Goal: Transaction & Acquisition: Book appointment/travel/reservation

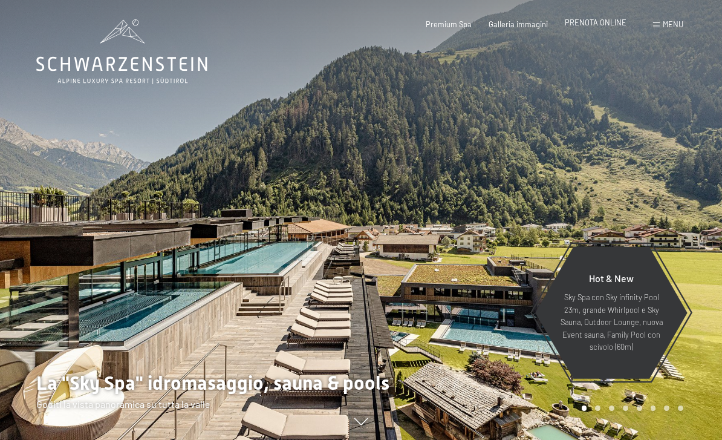
click at [606, 22] on span "PRENOTA ONLINE" at bounding box center [596, 23] width 62 height 10
click at [600, 26] on span "PRENOTA ONLINE" at bounding box center [596, 23] width 62 height 10
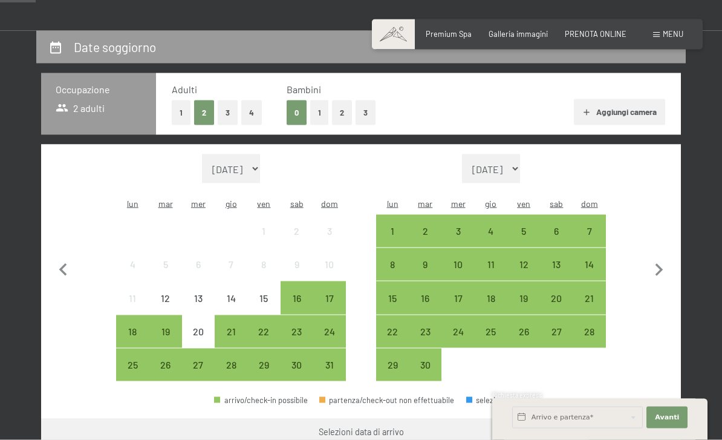
scroll to position [210, 0]
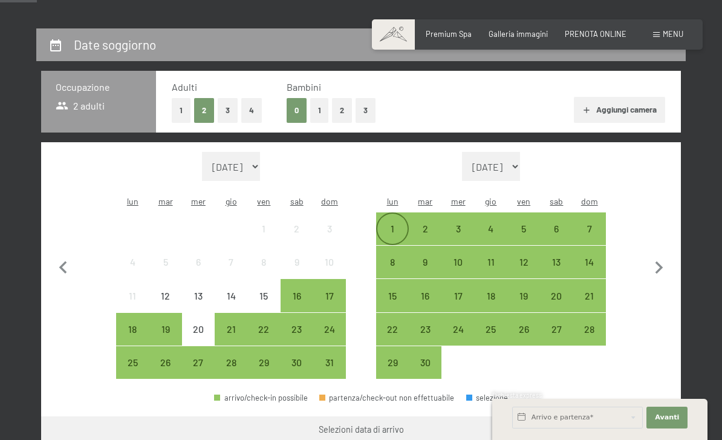
click at [387, 224] on div "1" at bounding box center [392, 239] width 30 height 30
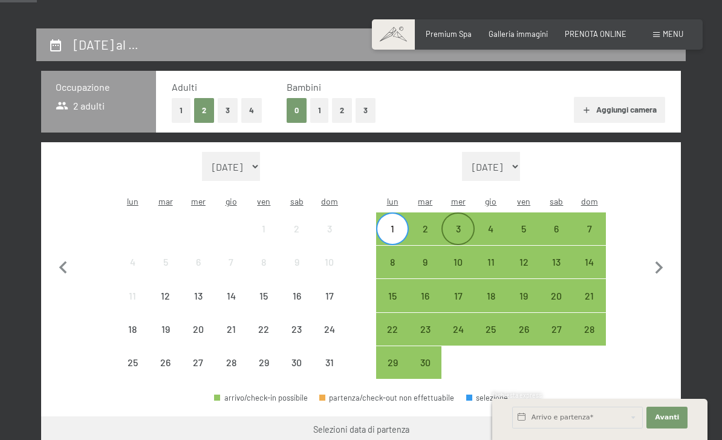
click at [457, 224] on div "3" at bounding box center [458, 239] width 30 height 30
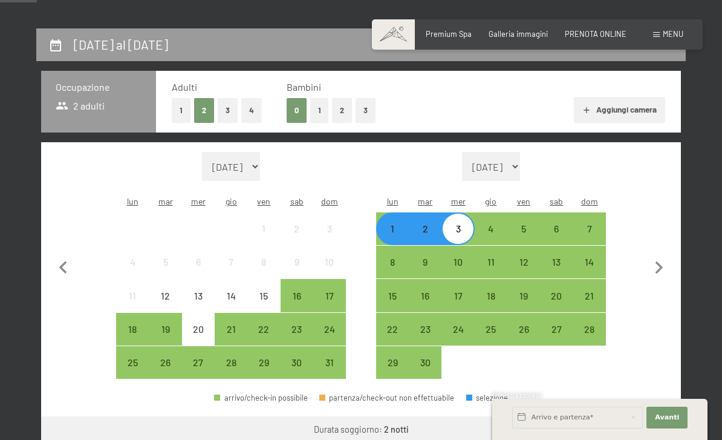
click at [623, 416] on button "Vai a «Camera»" at bounding box center [635, 430] width 93 height 29
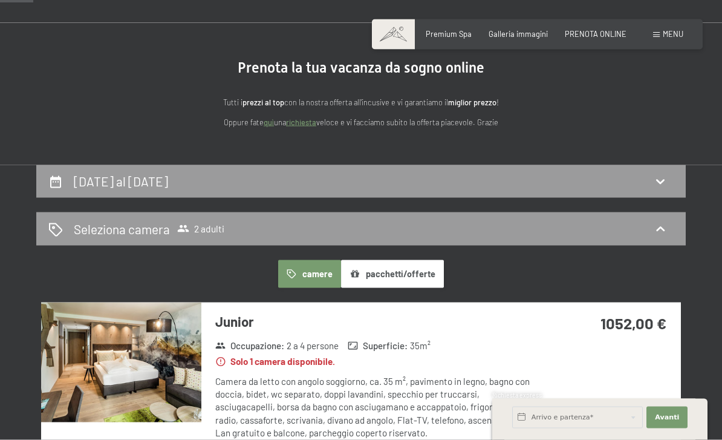
scroll to position [0, 0]
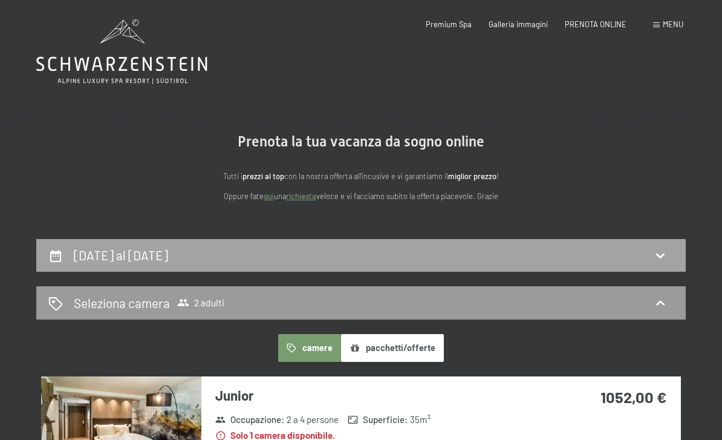
click at [657, 239] on div "1 settembre al 3 settembre 2025" at bounding box center [361, 255] width 650 height 33
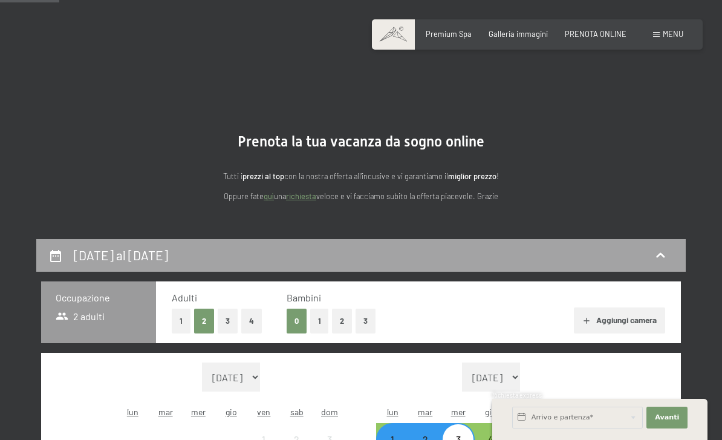
scroll to position [238, 0]
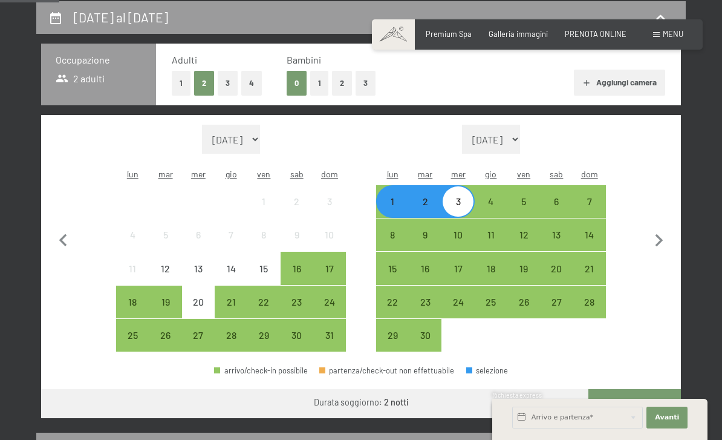
click at [392, 197] on div "1" at bounding box center [392, 212] width 30 height 30
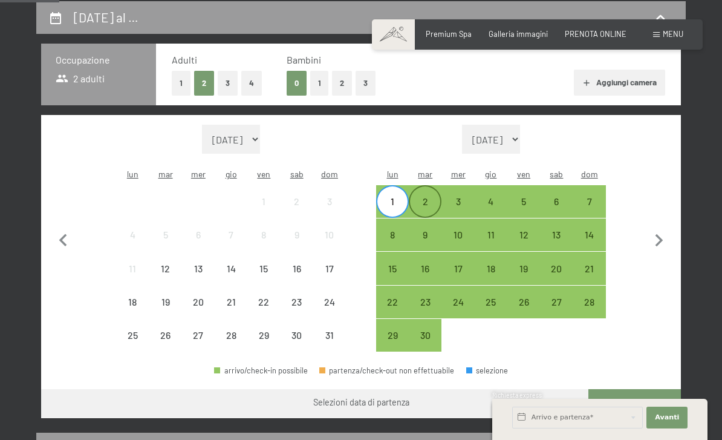
click at [416, 197] on div "2" at bounding box center [425, 212] width 30 height 30
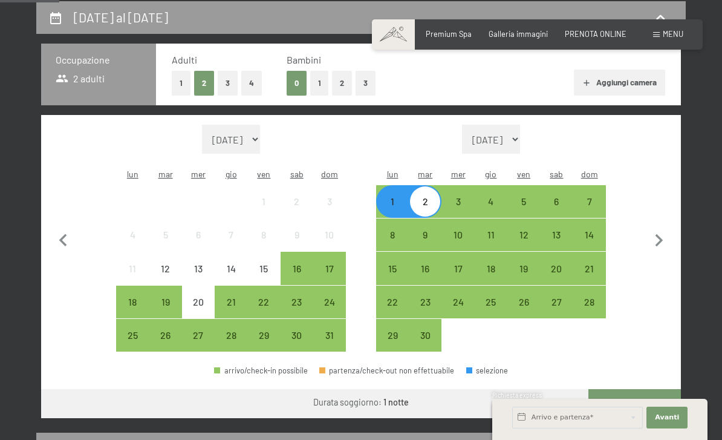
click at [662, 399] on icon "button" at bounding box center [667, 404] width 10 height 10
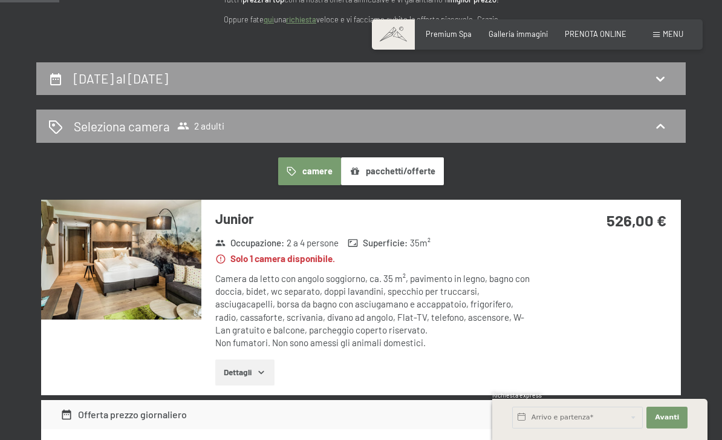
scroll to position [0, 0]
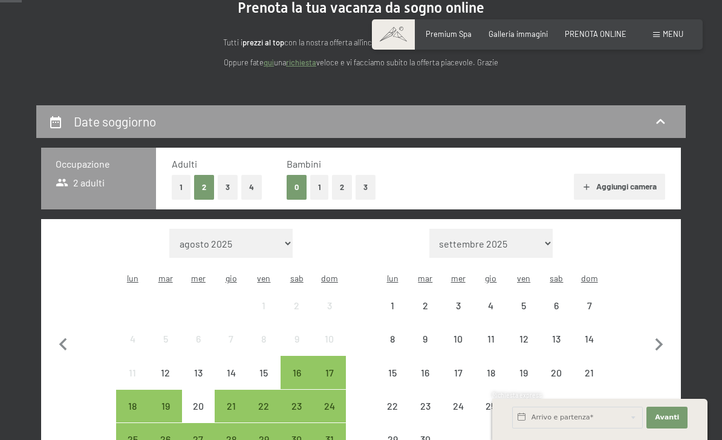
scroll to position [149, 0]
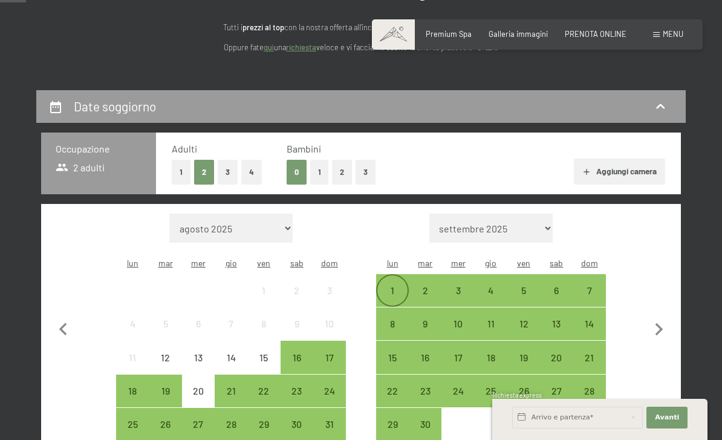
click at [396, 286] on div "1" at bounding box center [392, 301] width 30 height 30
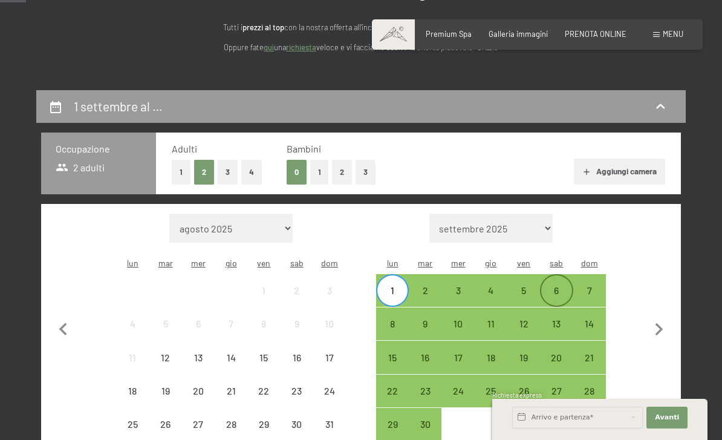
click at [560, 286] on div "6" at bounding box center [556, 301] width 30 height 30
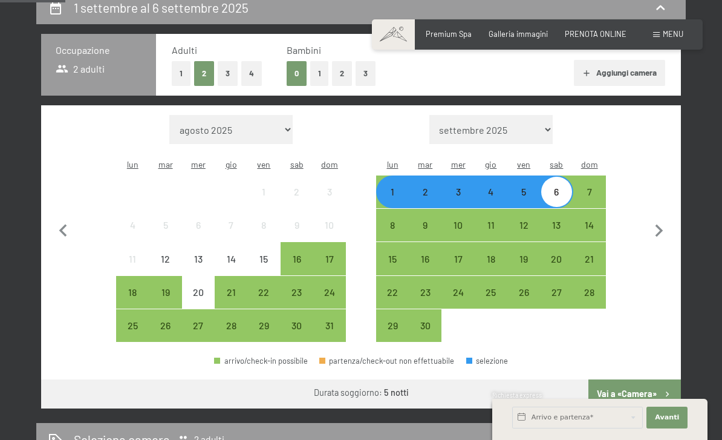
click at [617, 379] on button "Vai a «Camera»" at bounding box center [635, 393] width 93 height 29
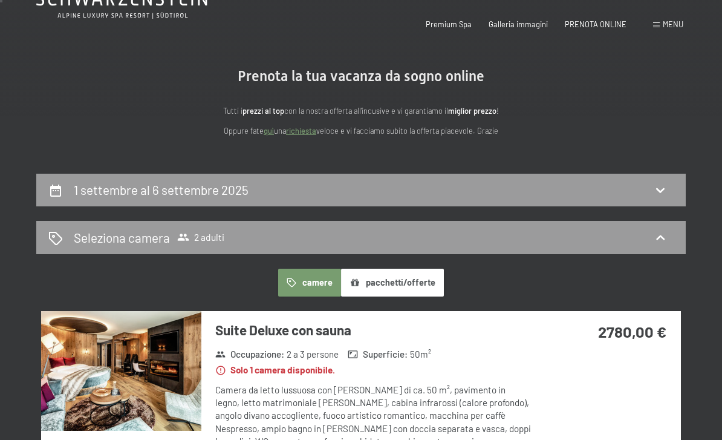
scroll to position [0, 0]
